Goal: Task Accomplishment & Management: Manage account settings

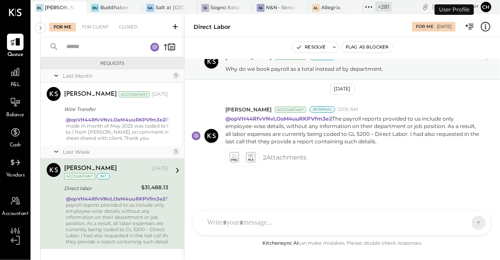
scroll to position [19, 0]
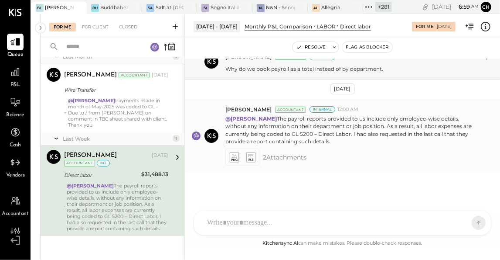
click at [236, 157] on icon at bounding box center [233, 157] width 9 height 10
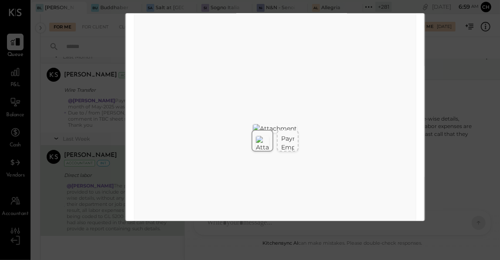
scroll to position [59, 0]
click at [345, 132] on div "SheetJS Table Export Payroll Register Aug 1 - Aug 1, 2025 Employee Check Info P…" at bounding box center [275, 139] width 299 height 29
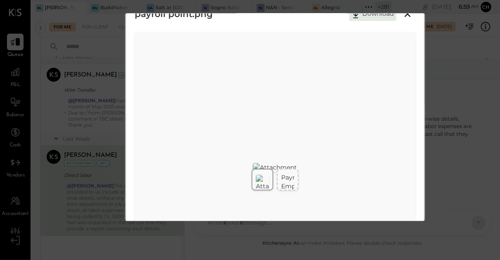
scroll to position [0, 0]
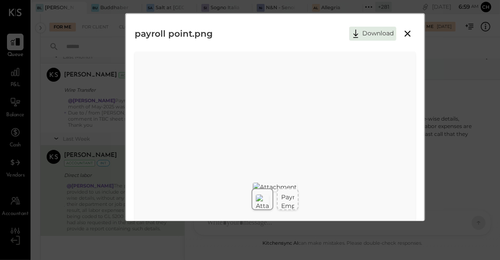
click at [406, 32] on icon at bounding box center [408, 34] width 6 height 6
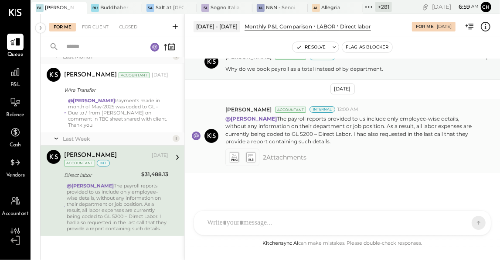
click at [251, 159] on icon at bounding box center [250, 157] width 9 height 10
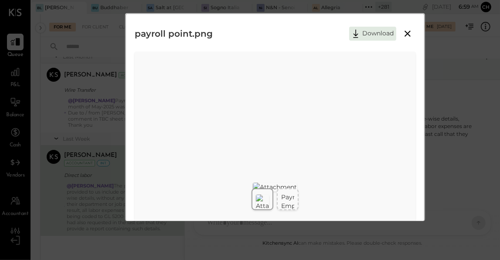
click at [410, 30] on icon at bounding box center [408, 33] width 10 height 10
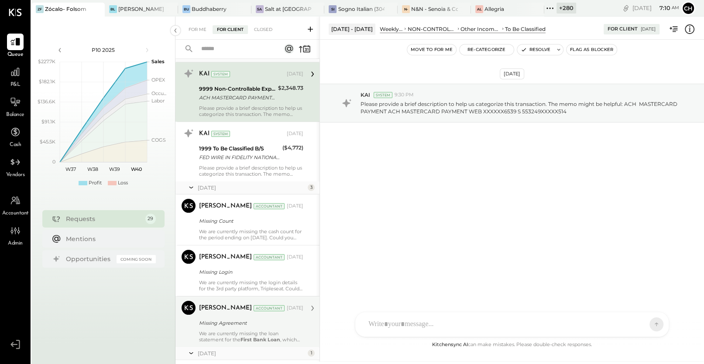
scroll to position [23, 0]
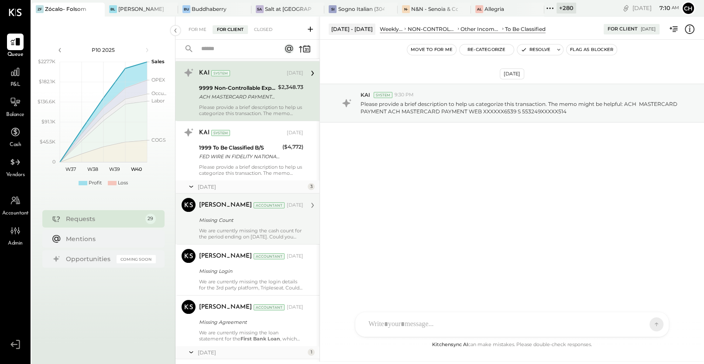
click at [230, 234] on div "We are currently missing the cash count for the period ending on June 15, 2025.…" at bounding box center [251, 234] width 104 height 12
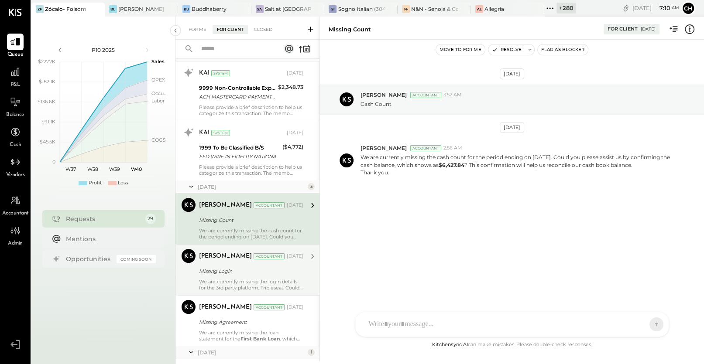
click at [226, 281] on div "We are currently missing the login details for the 3rd party platform, Triplese…" at bounding box center [251, 285] width 104 height 12
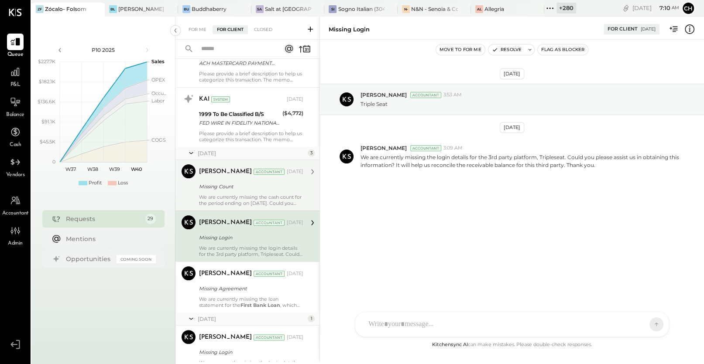
scroll to position [100, 0]
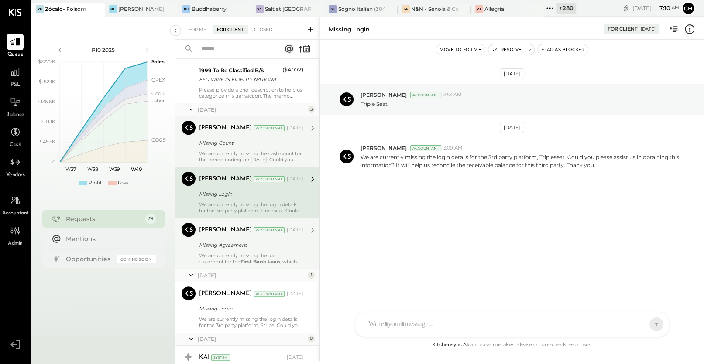
click at [225, 266] on div "Zankhana Vyas Accountant Zankhana Vyas Accountant Mar 05, 2025 Missing Agreemen…" at bounding box center [247, 243] width 144 height 51
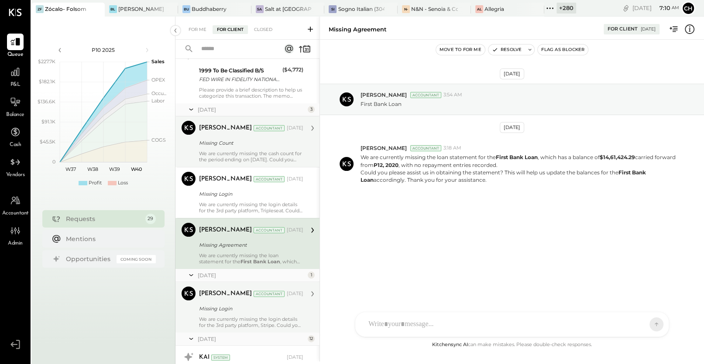
click at [228, 308] on div "Missing Login" at bounding box center [250, 309] width 102 height 9
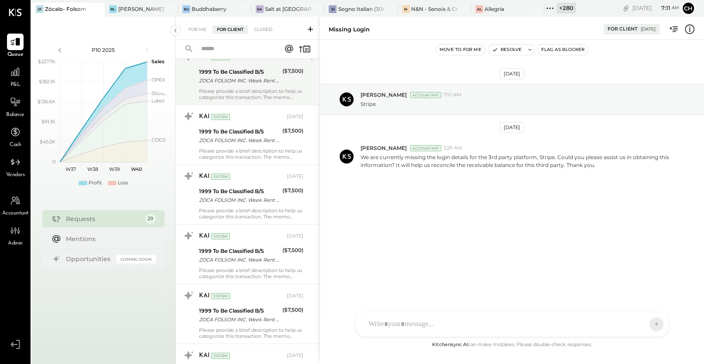
scroll to position [401, 0]
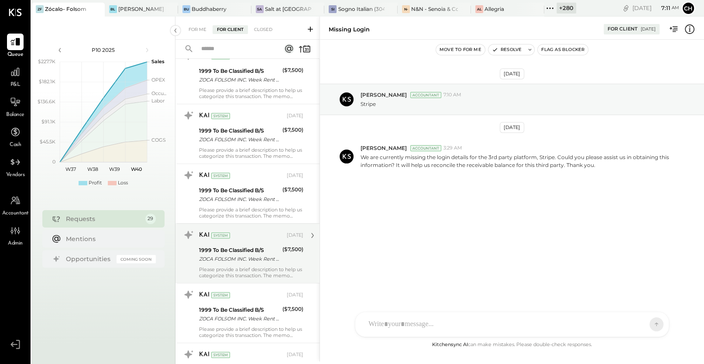
click at [252, 258] on div "ZOCA FOLSOM INC. Week Rent Folso" at bounding box center [239, 259] width 81 height 9
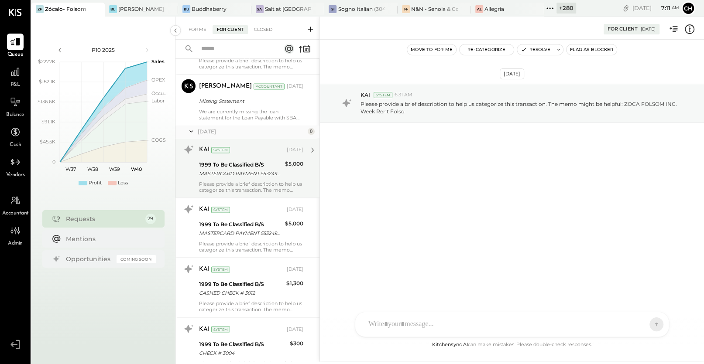
scroll to position [1070, 0]
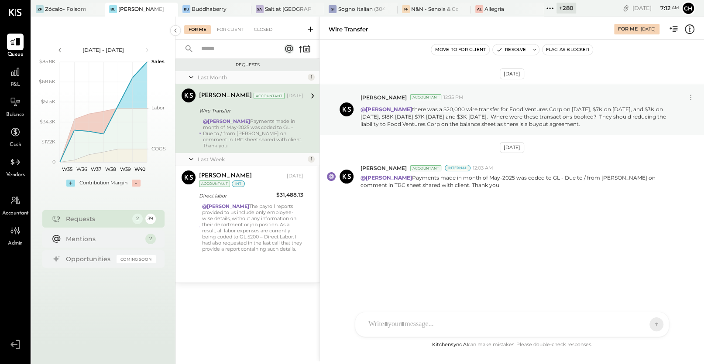
click at [511, 49] on button "Resolve" at bounding box center [511, 50] width 37 height 10
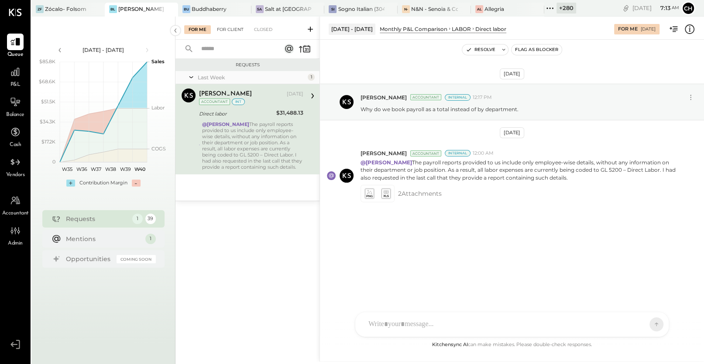
click at [234, 29] on div "For Client" at bounding box center [229, 29] width 35 height 9
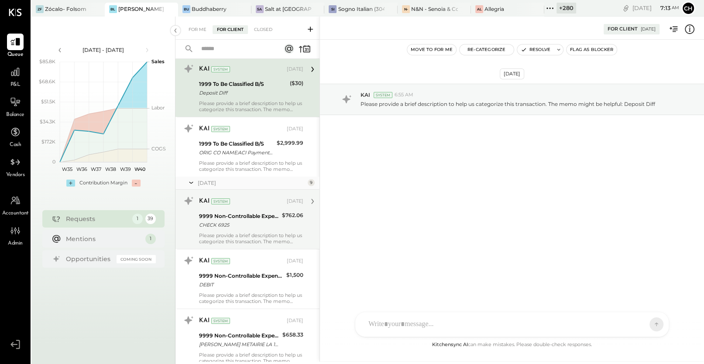
scroll to position [36, 0]
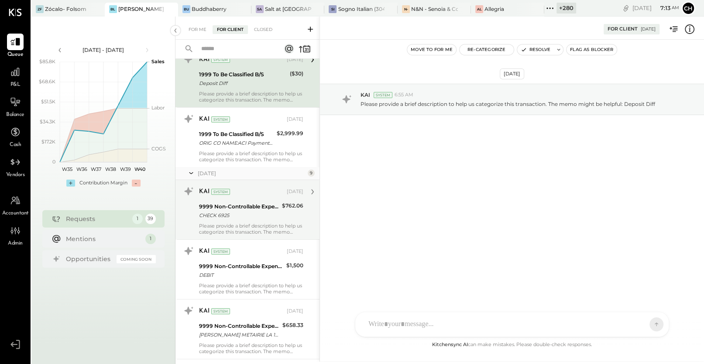
click at [260, 213] on div "CHECK 6925" at bounding box center [239, 215] width 80 height 9
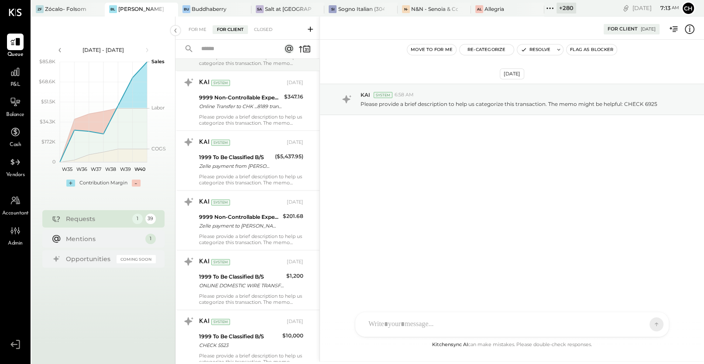
scroll to position [877, 0]
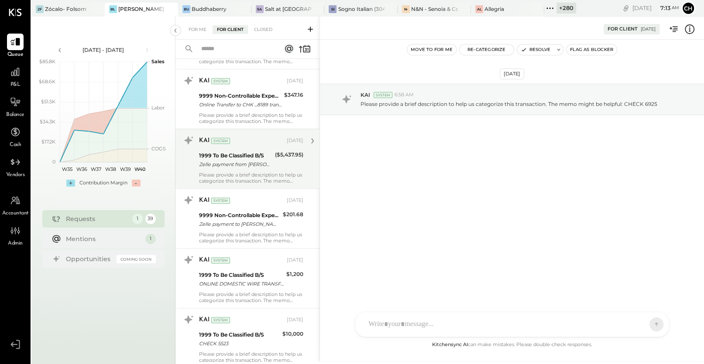
click at [254, 173] on div "Please provide a brief description to help us categorize this transaction. The …" at bounding box center [251, 178] width 104 height 12
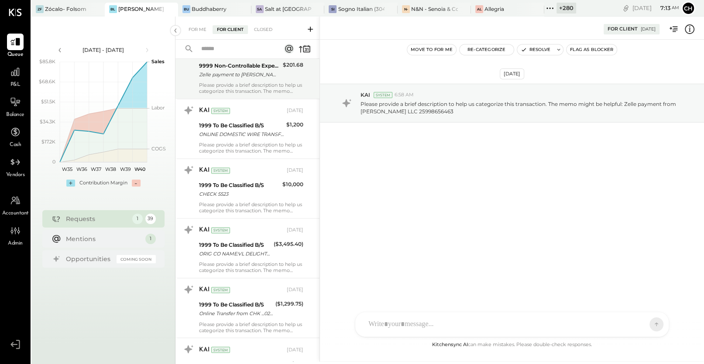
scroll to position [1027, 0]
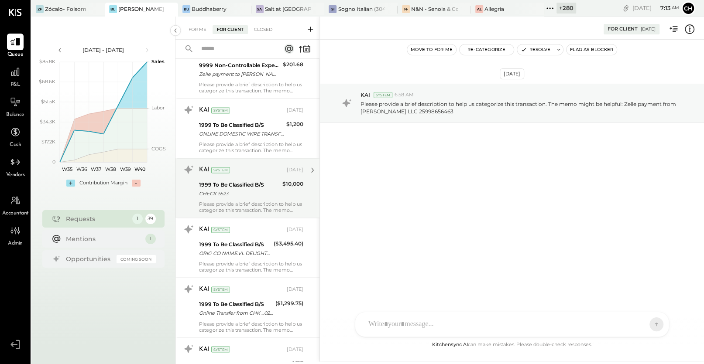
click at [255, 174] on div "KAI System [DATE]" at bounding box center [251, 170] width 104 height 12
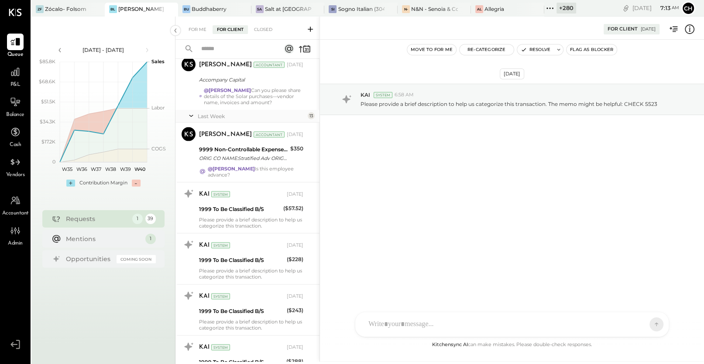
scroll to position [1445, 0]
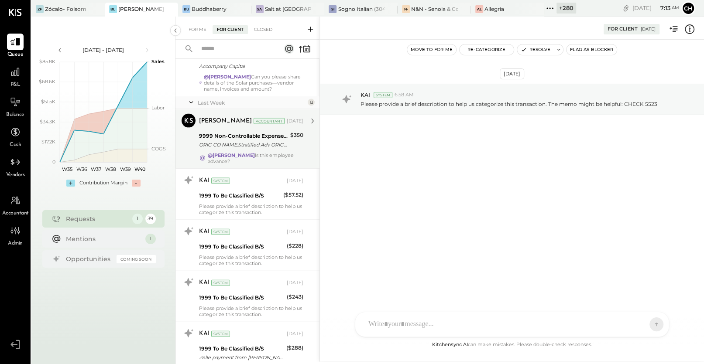
click at [260, 157] on div "@[PERSON_NAME] Is this employee advance?" at bounding box center [256, 158] width 96 height 12
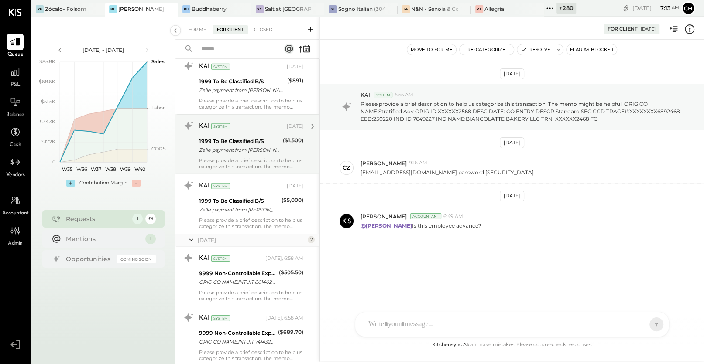
scroll to position [2088, 0]
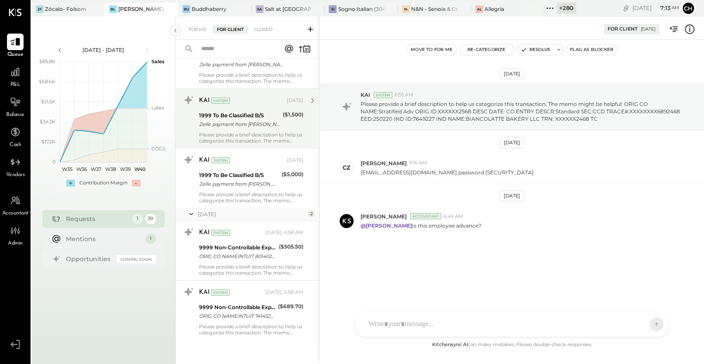
click at [260, 137] on div "Please provide a brief description to help us categorize this transaction. The …" at bounding box center [251, 138] width 104 height 12
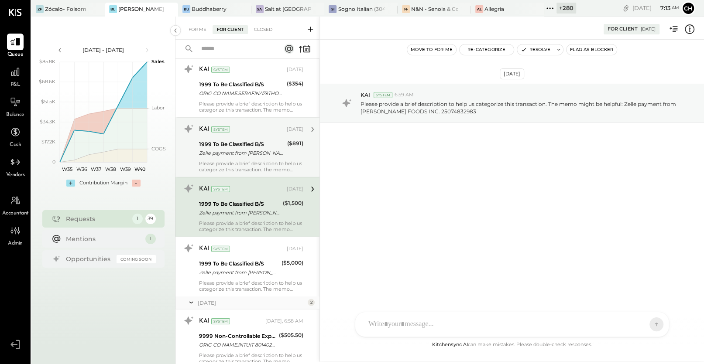
scroll to position [1985, 0]
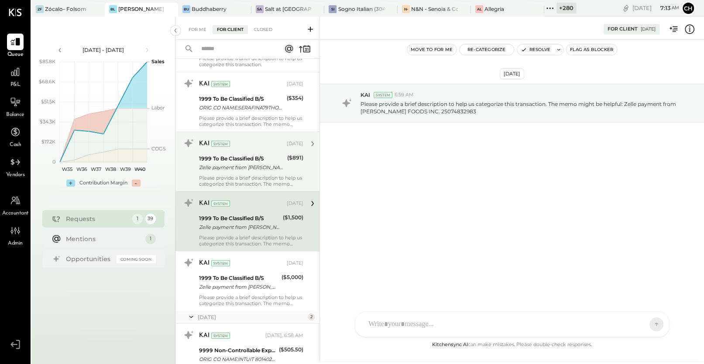
click at [261, 147] on div "KAI System [DATE]" at bounding box center [251, 144] width 104 height 12
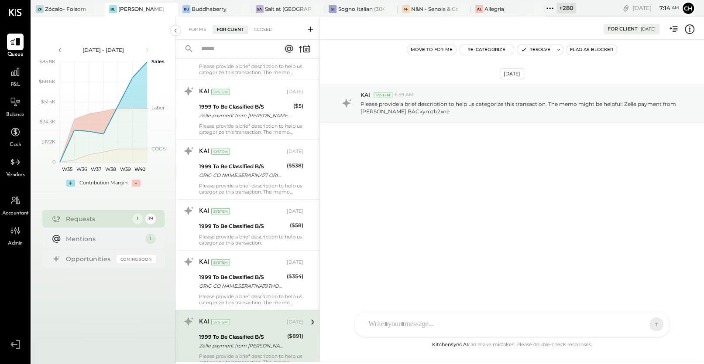
scroll to position [1806, 0]
